Goal: Navigation & Orientation: Find specific page/section

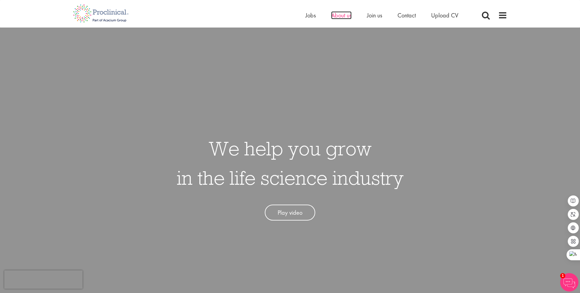
click at [338, 18] on span "About us" at bounding box center [341, 15] width 20 height 8
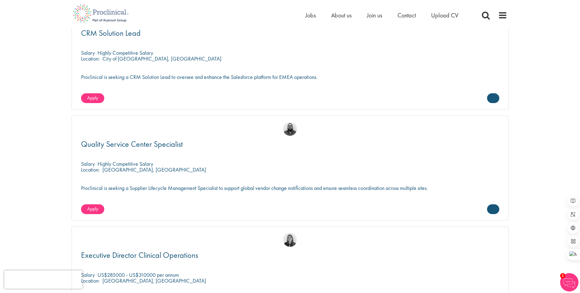
scroll to position [1095, 0]
click at [502, 18] on span at bounding box center [502, 15] width 9 height 9
click at [504, 18] on span at bounding box center [502, 15] width 9 height 9
click at [502, 16] on span at bounding box center [502, 15] width 9 height 9
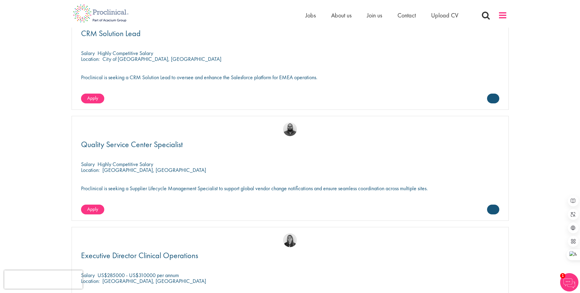
click at [502, 16] on span at bounding box center [502, 15] width 9 height 9
click at [502, 15] on span at bounding box center [502, 15] width 9 height 9
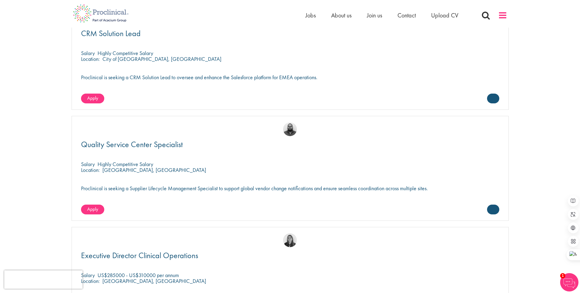
click at [503, 14] on span at bounding box center [502, 15] width 9 height 9
